Goal: Find contact information: Find contact information

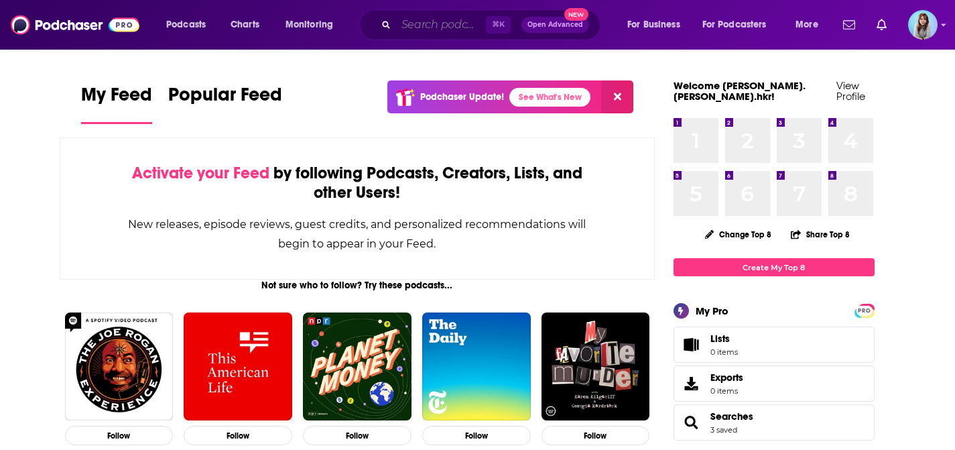
click at [422, 20] on input "Search podcasts, credits, & more..." at bounding box center [441, 24] width 90 height 21
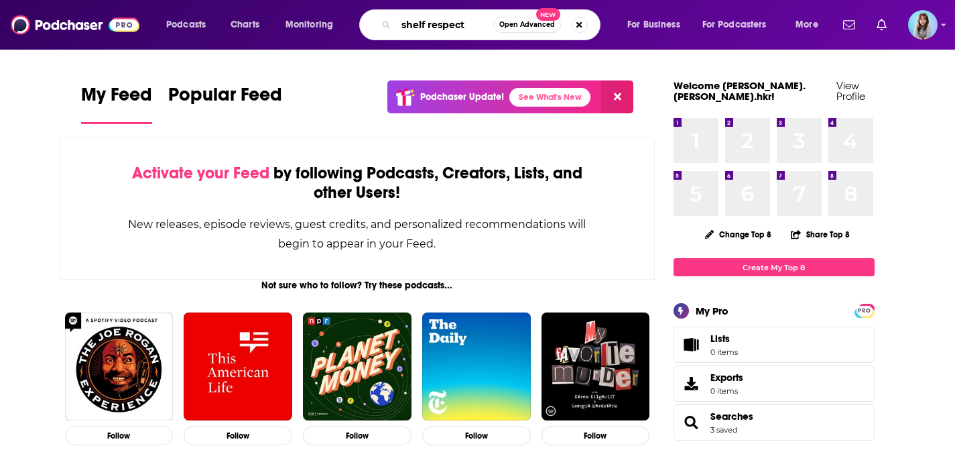
type input "shelf respect"
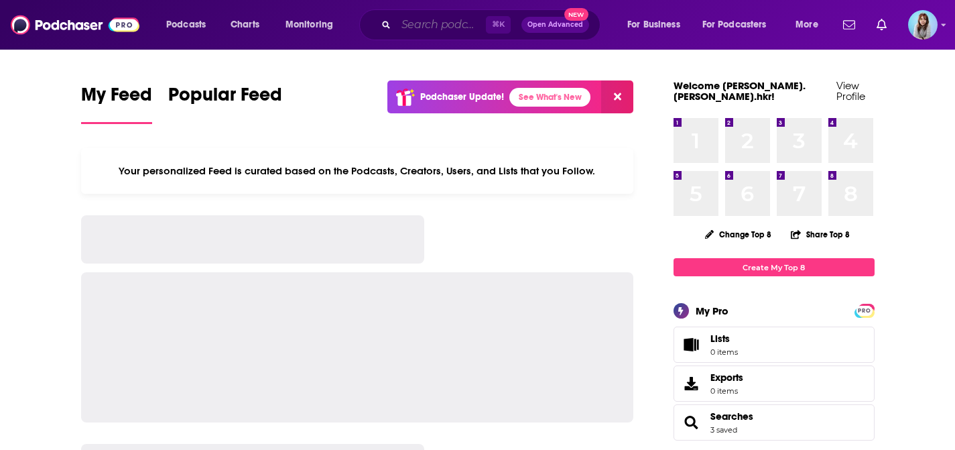
click at [459, 25] on input "Search podcasts, credits, & more..." at bounding box center [441, 24] width 90 height 21
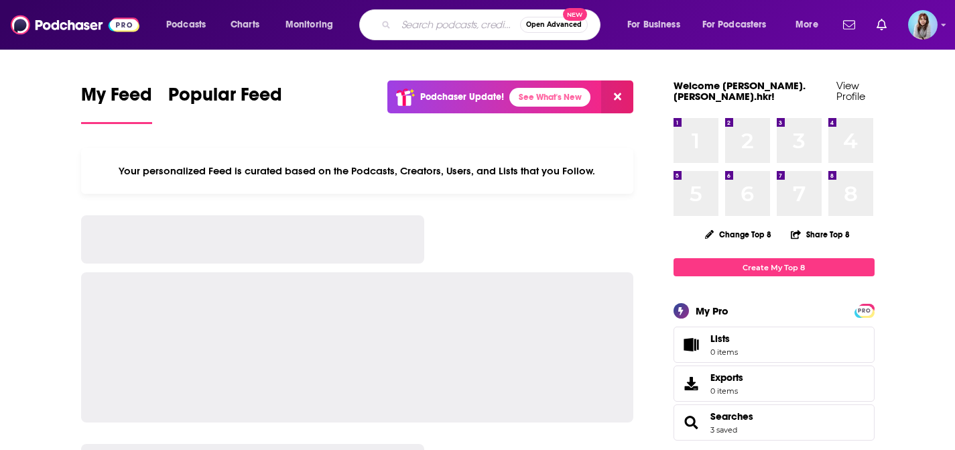
paste input "Lemonade Stand"
type input "Lemonade Stand"
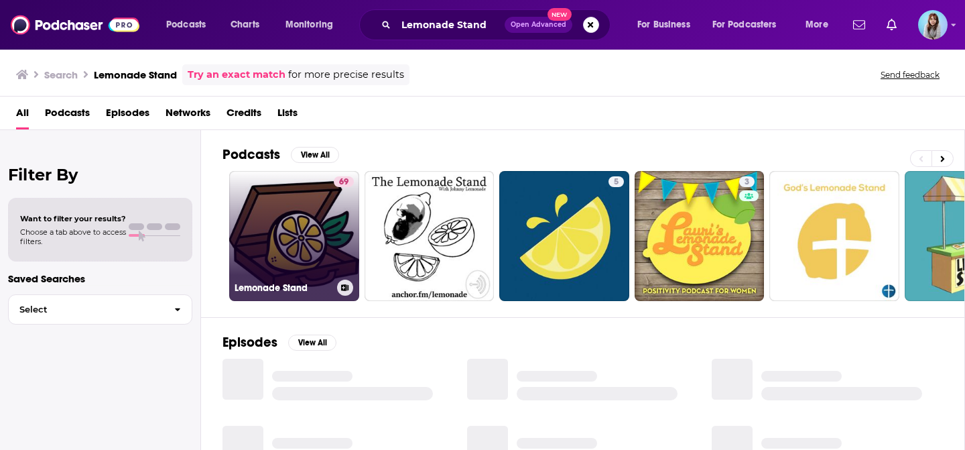
click at [275, 206] on link "69 Lemonade Stand" at bounding box center [294, 236] width 130 height 130
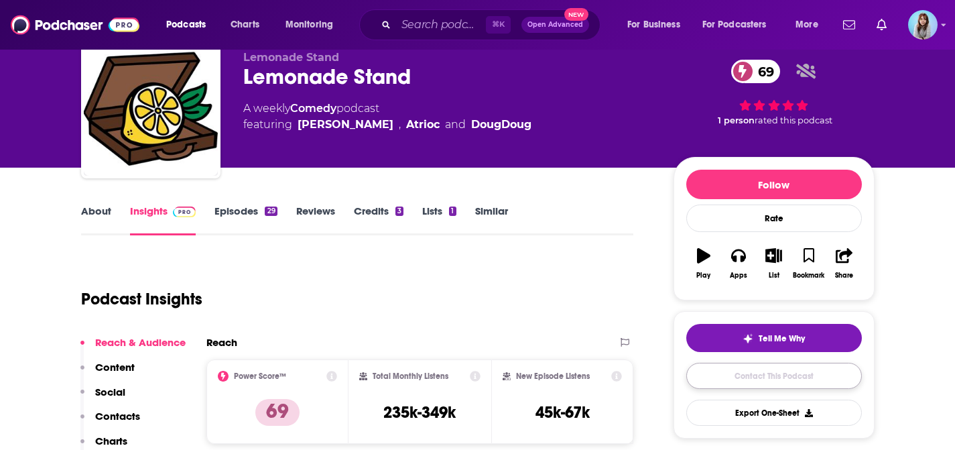
click at [744, 373] on link "Contact This Podcast" at bounding box center [774, 375] width 176 height 26
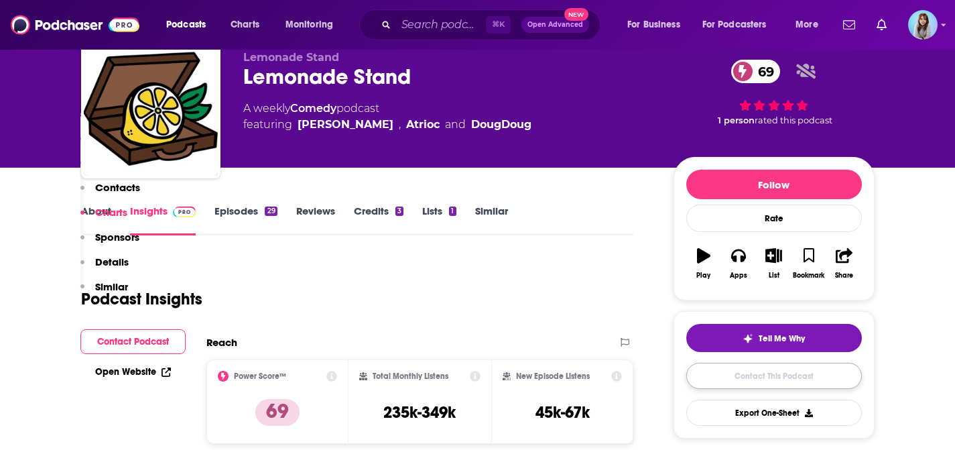
scroll to position [1246, 0]
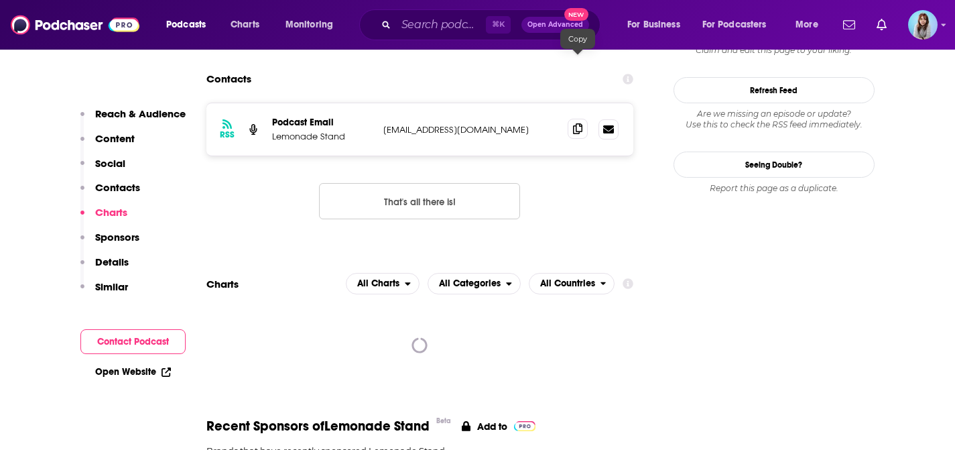
click at [576, 123] on icon at bounding box center [577, 128] width 9 height 11
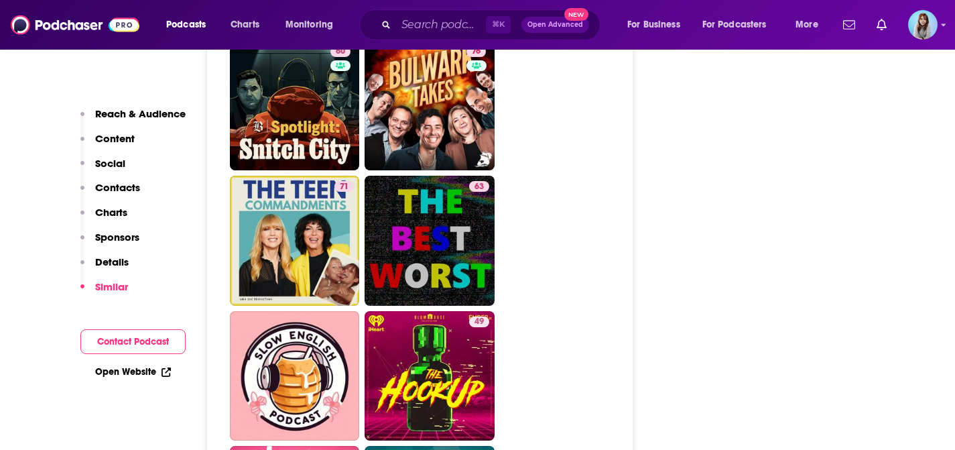
scroll to position [2746, 0]
